Goal: Task Accomplishment & Management: Manage account settings

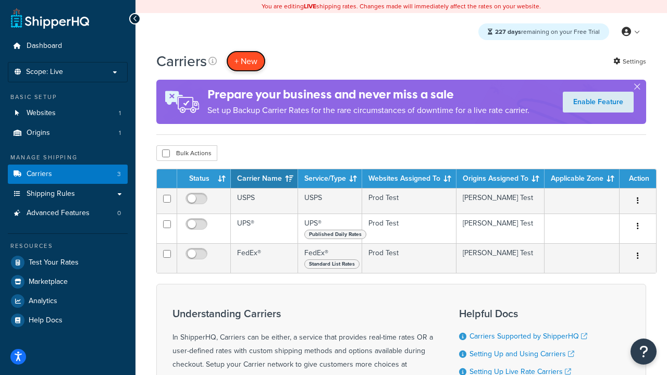
click at [246, 61] on button "+ New" at bounding box center [246, 61] width 40 height 21
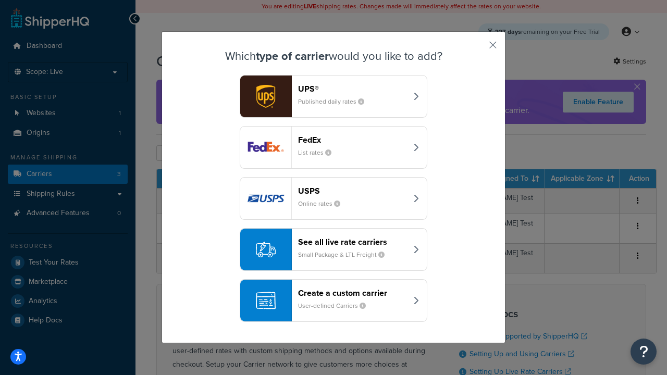
click at [352, 140] on header "FedEx" at bounding box center [352, 140] width 109 height 10
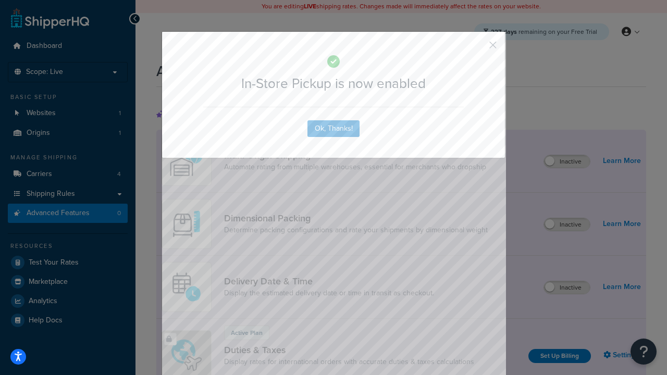
scroll to position [338, 0]
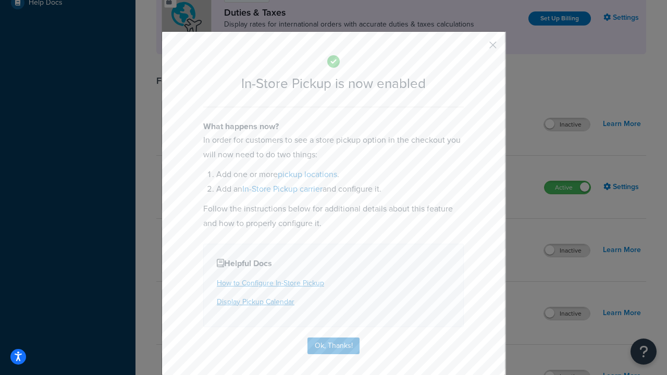
click at [478, 48] on button "button" at bounding box center [478, 48] width 3 height 3
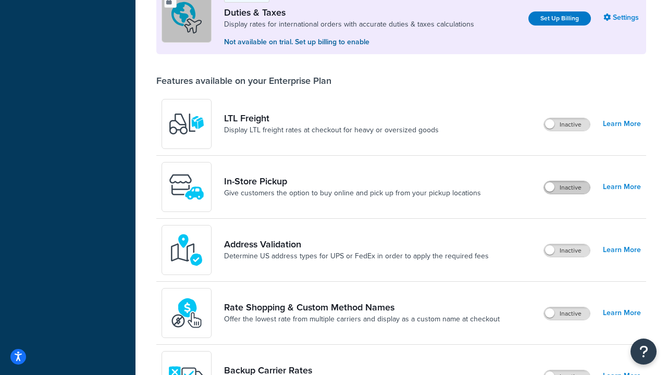
scroll to position [318, 0]
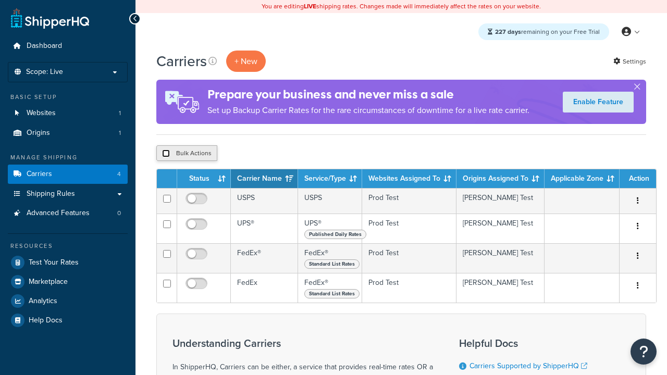
click at [166, 154] on input "checkbox" at bounding box center [166, 154] width 8 height 8
checkbox input "true"
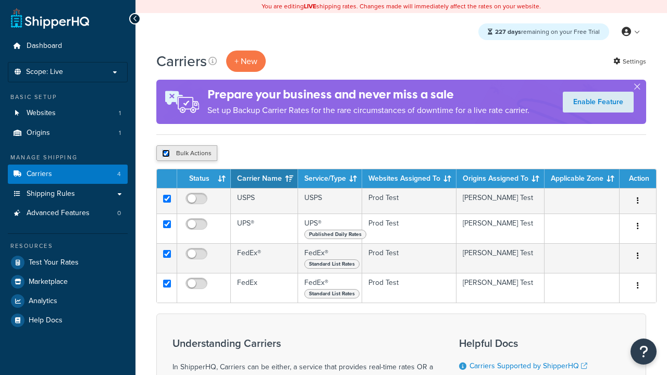
checkbox input "true"
click at [0, 0] on button "Delete" at bounding box center [0, 0] width 0 height 0
